Goal: Find specific page/section: Find specific page/section

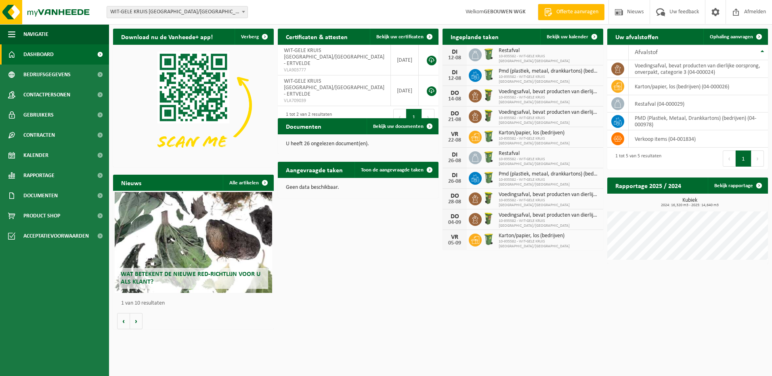
click at [218, 8] on span "WIT-GELE KRUIS [GEOGRAPHIC_DATA]/[GEOGRAPHIC_DATA]" at bounding box center [177, 11] width 141 height 11
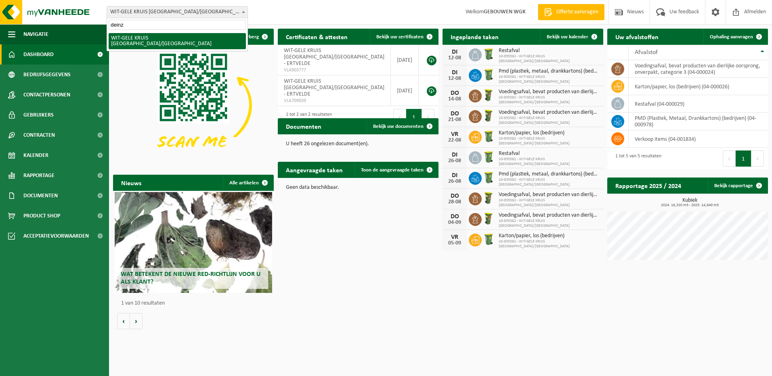
type input "deinze"
select select "136692"
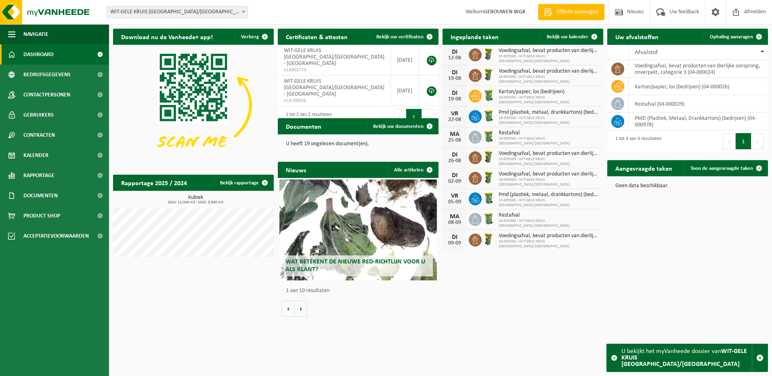
click at [206, 16] on span "WIT-GELE KRUIS [GEOGRAPHIC_DATA]/[GEOGRAPHIC_DATA]" at bounding box center [177, 11] width 141 height 11
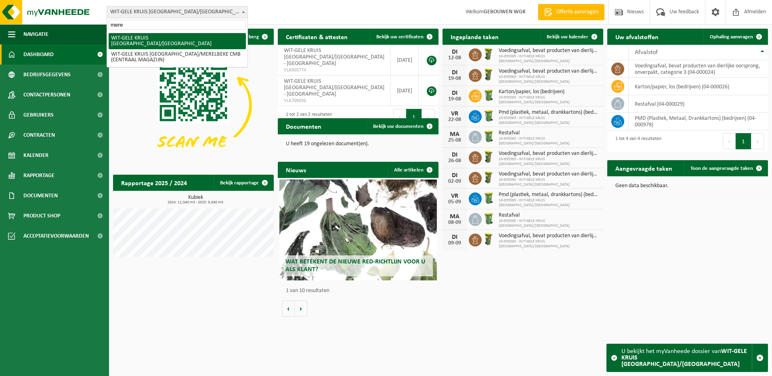
type input "merel"
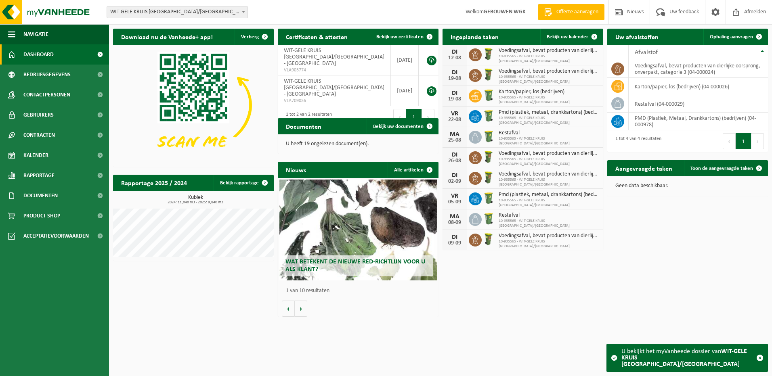
select select "136749"
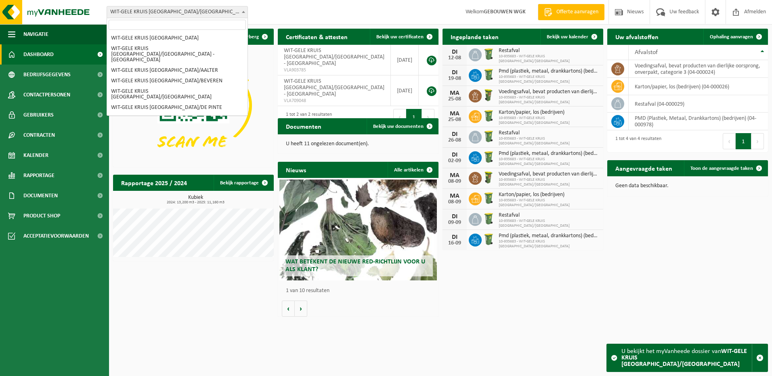
click at [233, 13] on span "WIT-GELE KRUIS [GEOGRAPHIC_DATA]/[GEOGRAPHIC_DATA]" at bounding box center [177, 11] width 141 height 11
select select "136916"
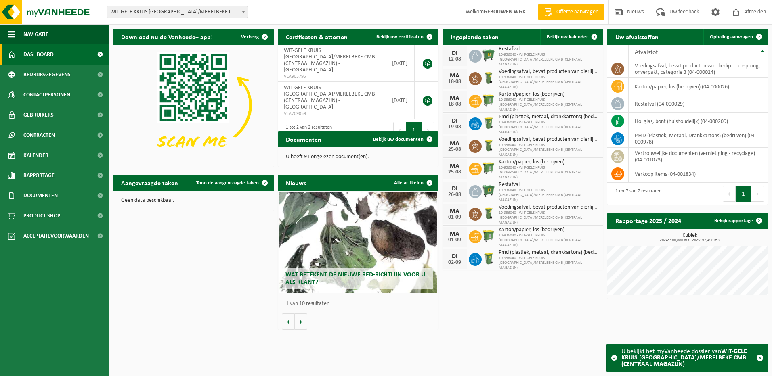
click at [449, 21] on div "Vestiging: WIT-GELE KRUIS OOST-VLAANDEREN WIT-GELE KRUIS OOST-VLAANDEREN/AALST …" at bounding box center [386, 12] width 772 height 25
click at [387, 12] on div "Vestiging: WIT-GELE KRUIS OOST-VLAANDEREN WIT-GELE KRUIS OOST-VLAANDEREN/AALST …" at bounding box center [386, 12] width 772 height 25
click at [384, 18] on div "Vestiging: WIT-GELE KRUIS OOST-VLAANDEREN WIT-GELE KRUIS OOST-VLAANDEREN/AALST …" at bounding box center [386, 12] width 772 height 25
